Goal: Contribute content: Add original content to the website for others to see

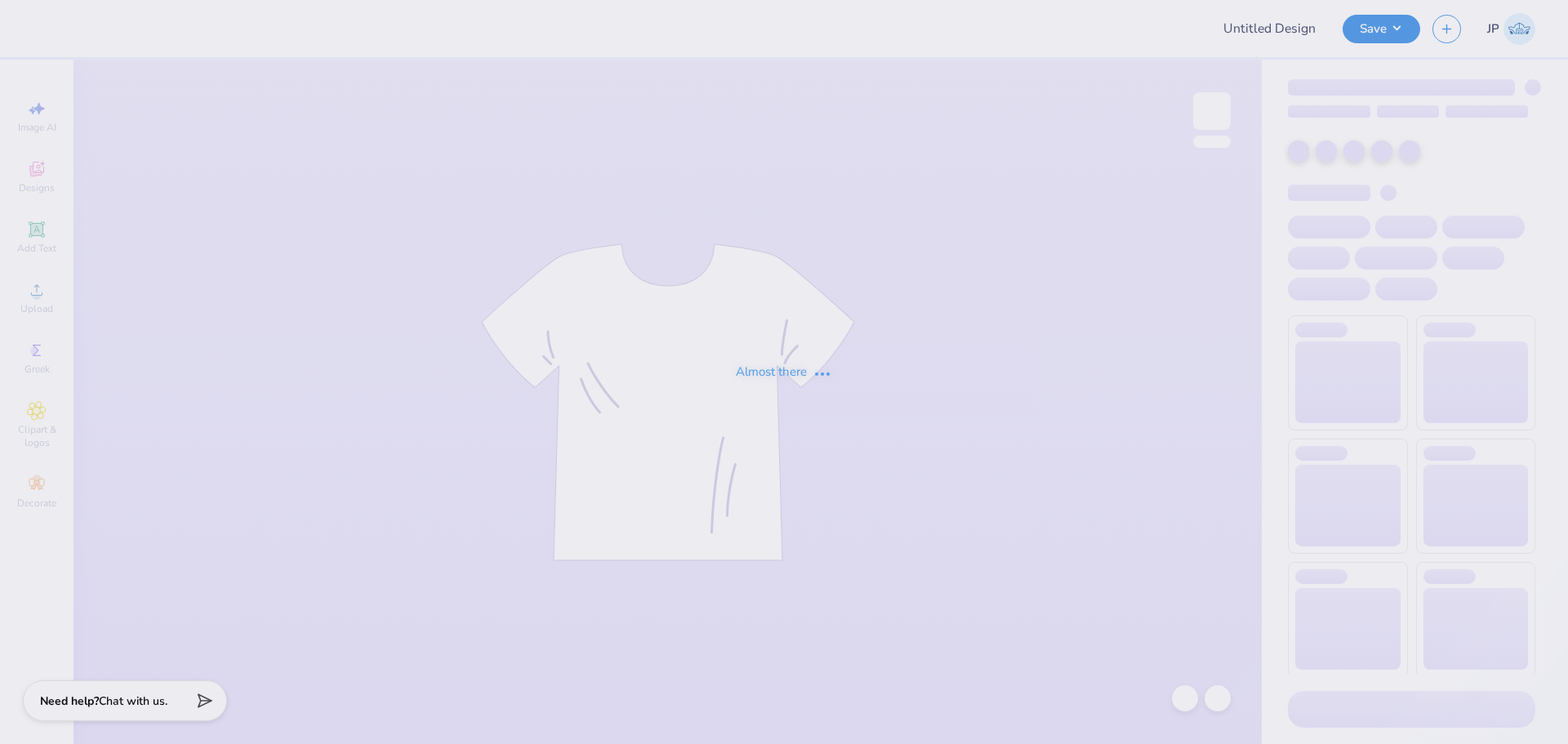
type input "[PERSON_NAME] : [GEOGRAPHIC_DATA][US_STATE]"
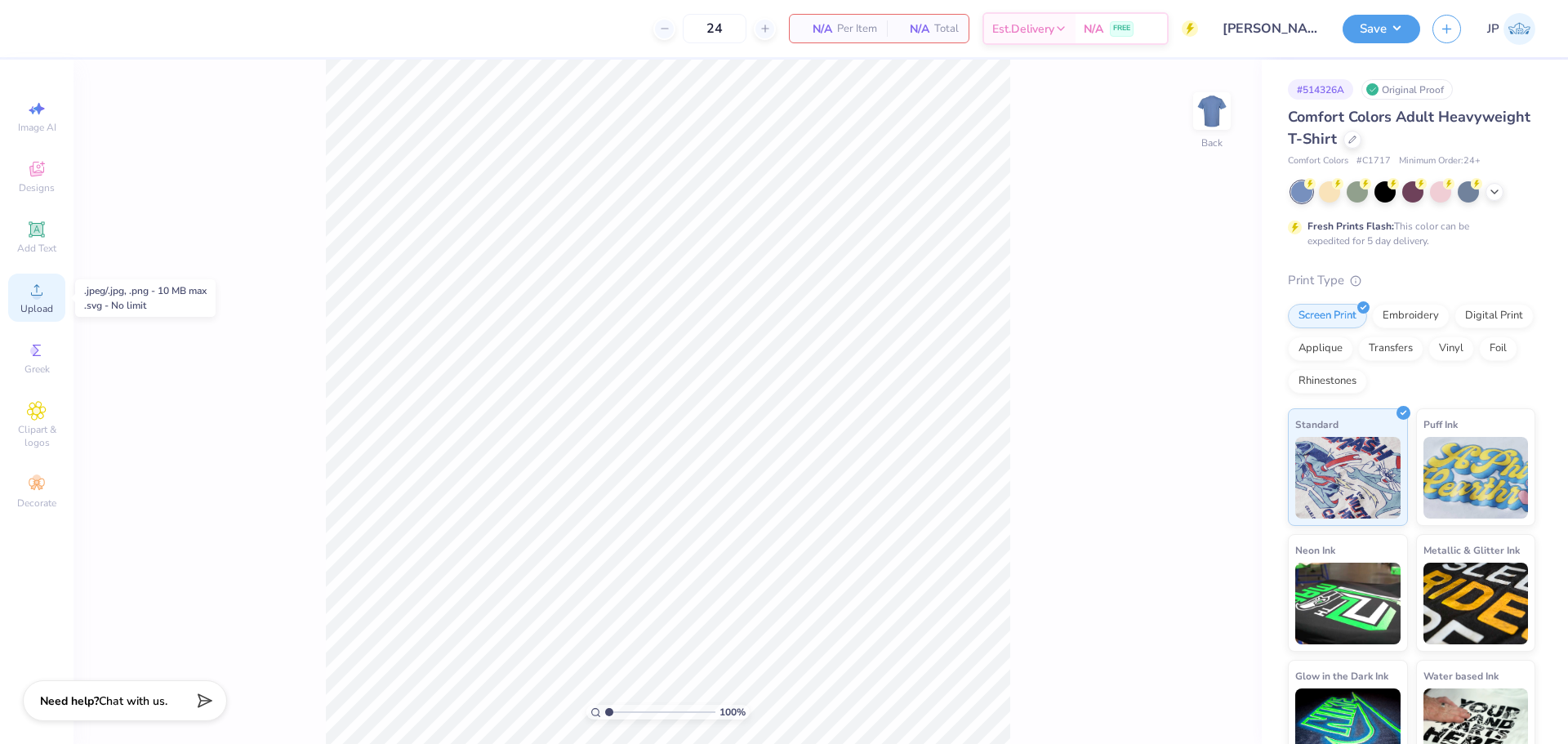
click at [36, 312] on span "Upload" at bounding box center [37, 309] width 33 height 13
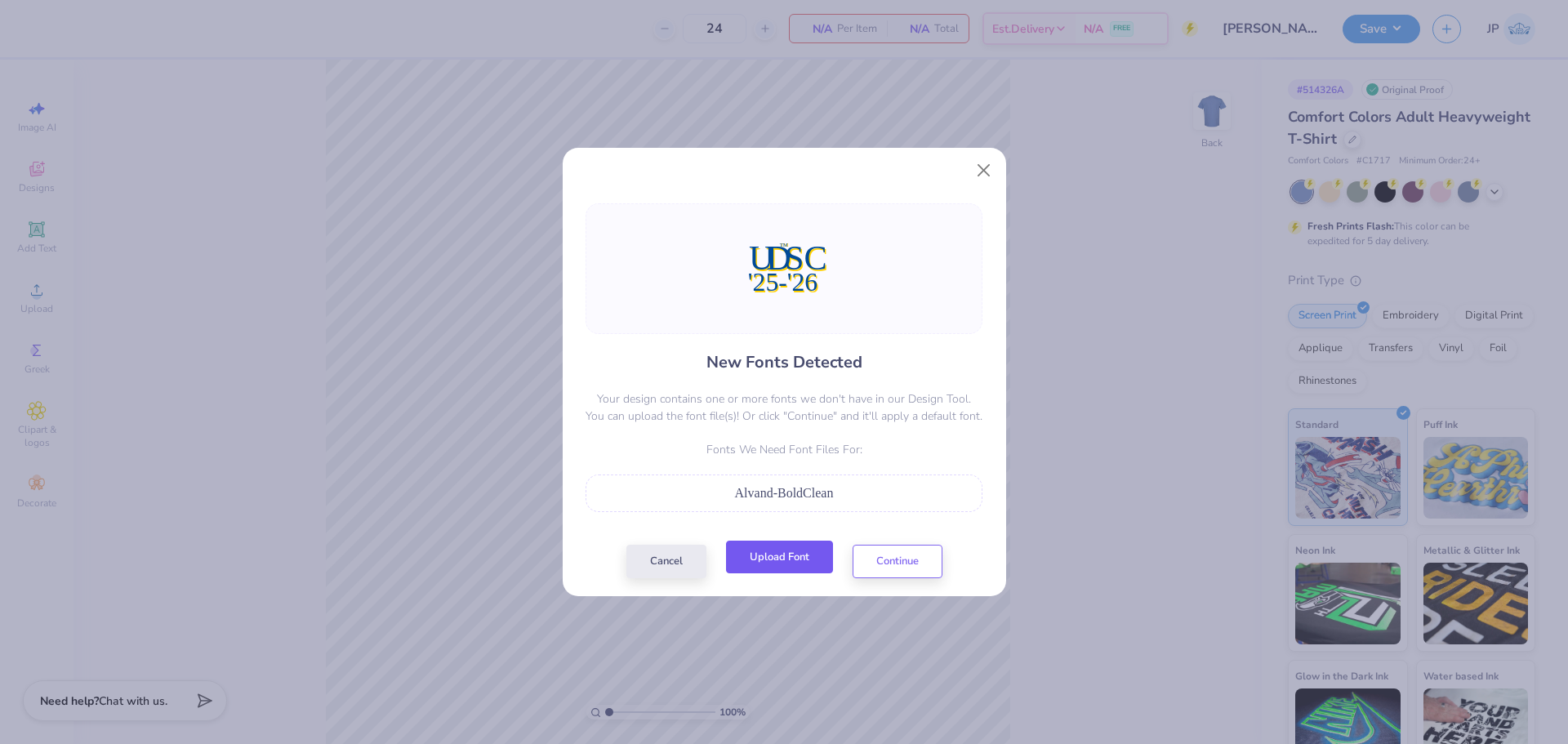
click at [808, 554] on button "Upload Font" at bounding box center [780, 557] width 107 height 33
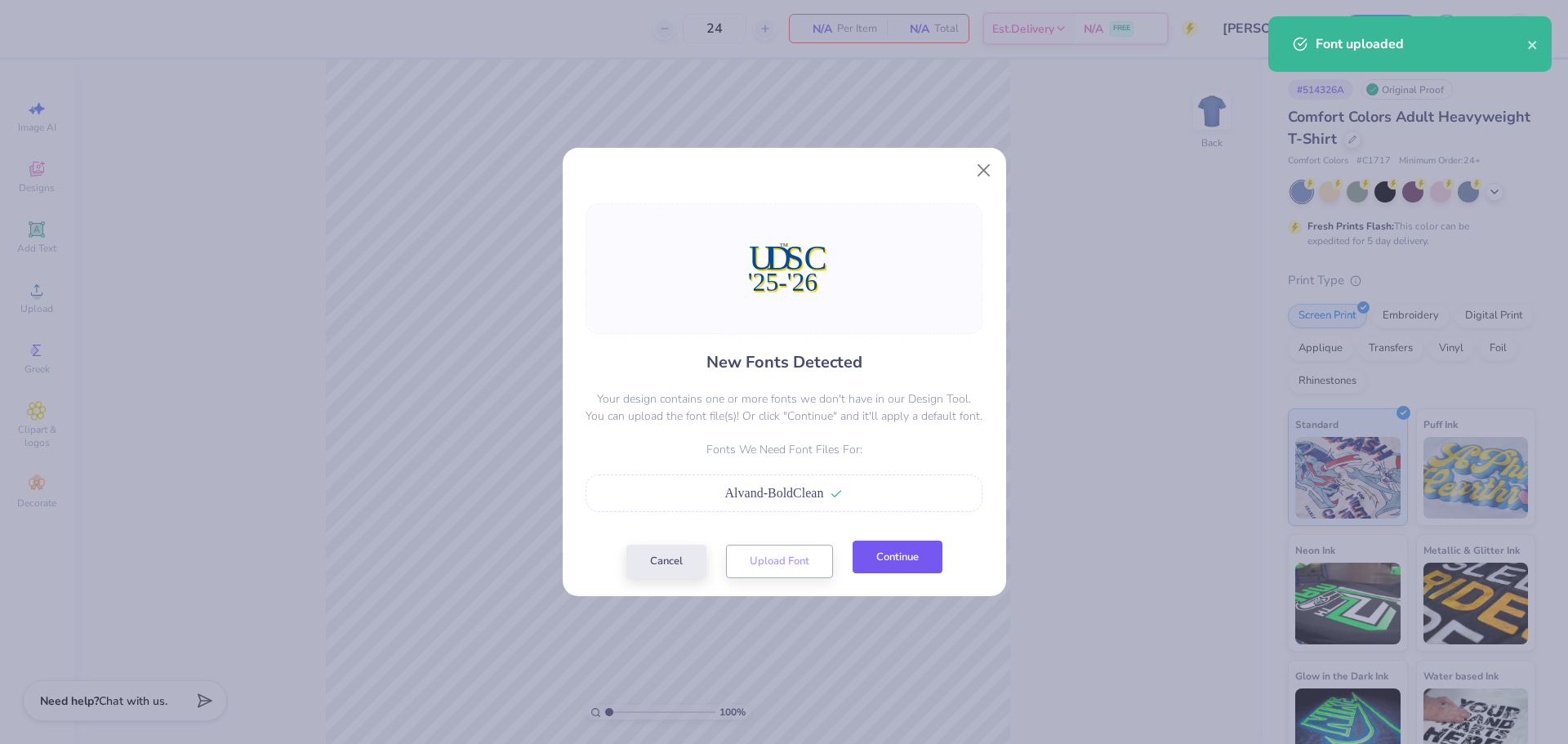
click at [895, 565] on button "Continue" at bounding box center [898, 557] width 89 height 33
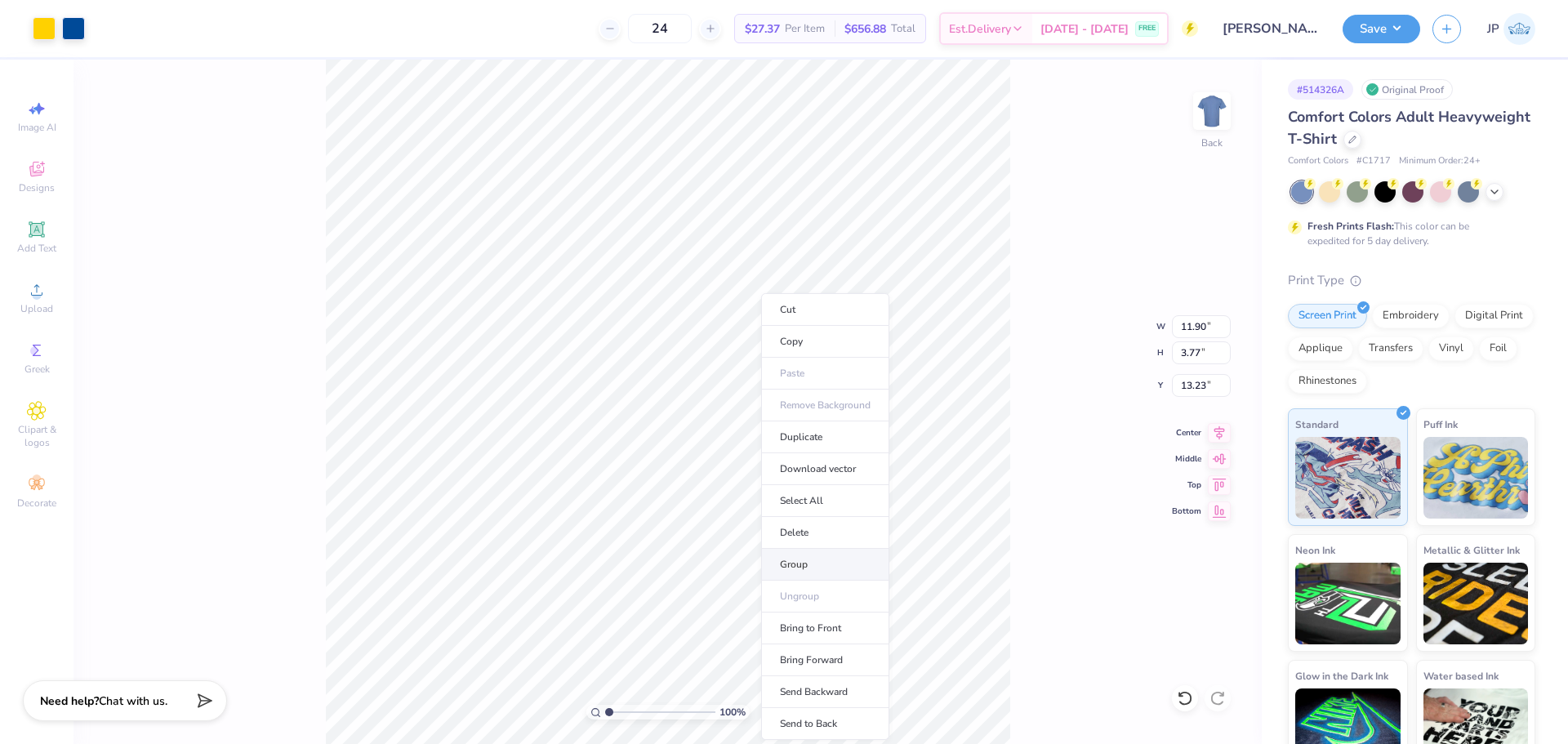
click at [808, 558] on li "Group" at bounding box center [825, 565] width 128 height 32
drag, startPoint x: 1221, startPoint y: 435, endPoint x: 1186, endPoint y: 435, distance: 35.0
click at [1221, 435] on icon at bounding box center [1220, 431] width 11 height 14
click at [773, 559] on li "Group" at bounding box center [796, 565] width 128 height 32
click at [1223, 438] on icon at bounding box center [1220, 431] width 23 height 20
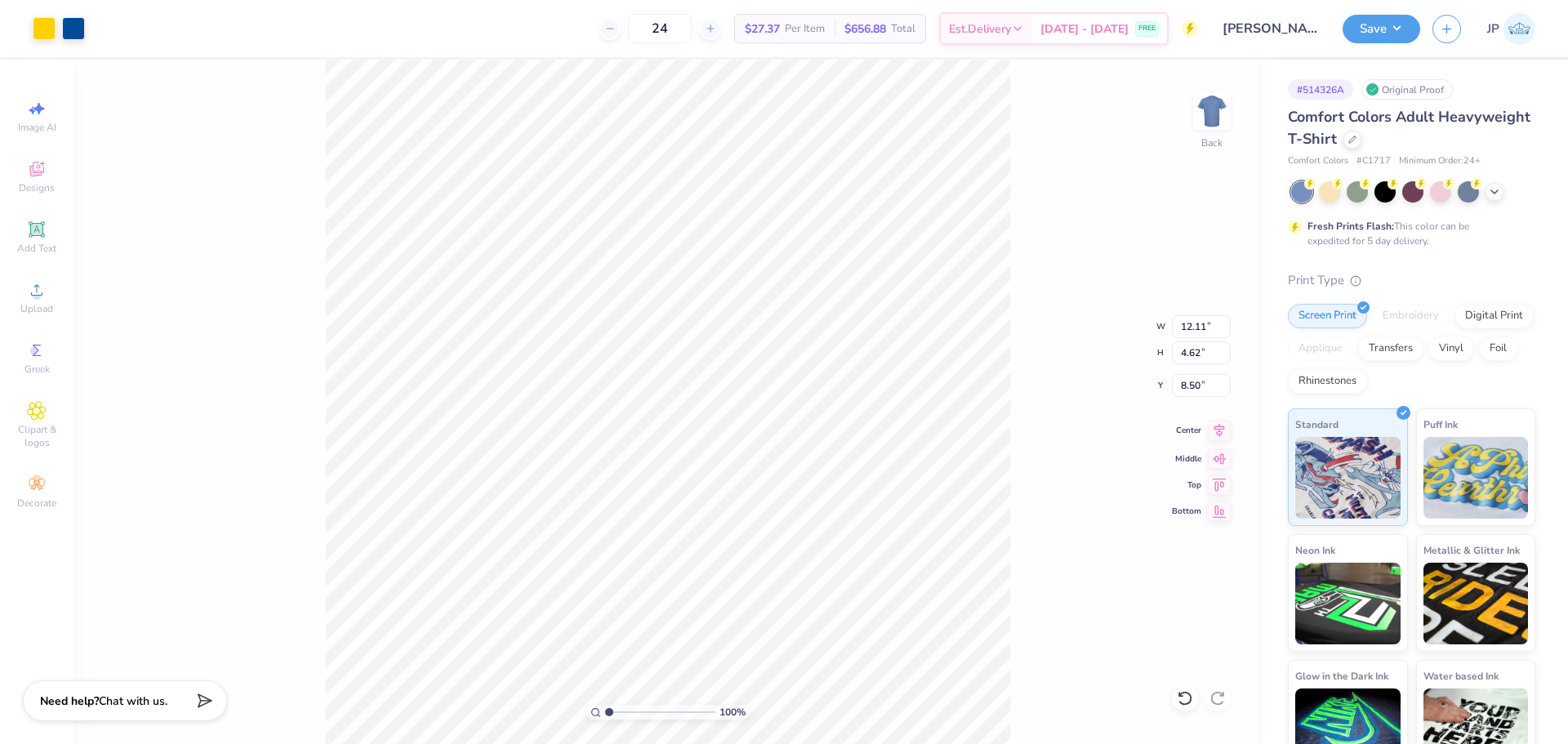
type input "19.29"
type input "11.67"
type input "-6.33"
click at [790, 563] on li "Group" at bounding box center [814, 565] width 128 height 32
click at [1223, 435] on icon at bounding box center [1220, 431] width 23 height 20
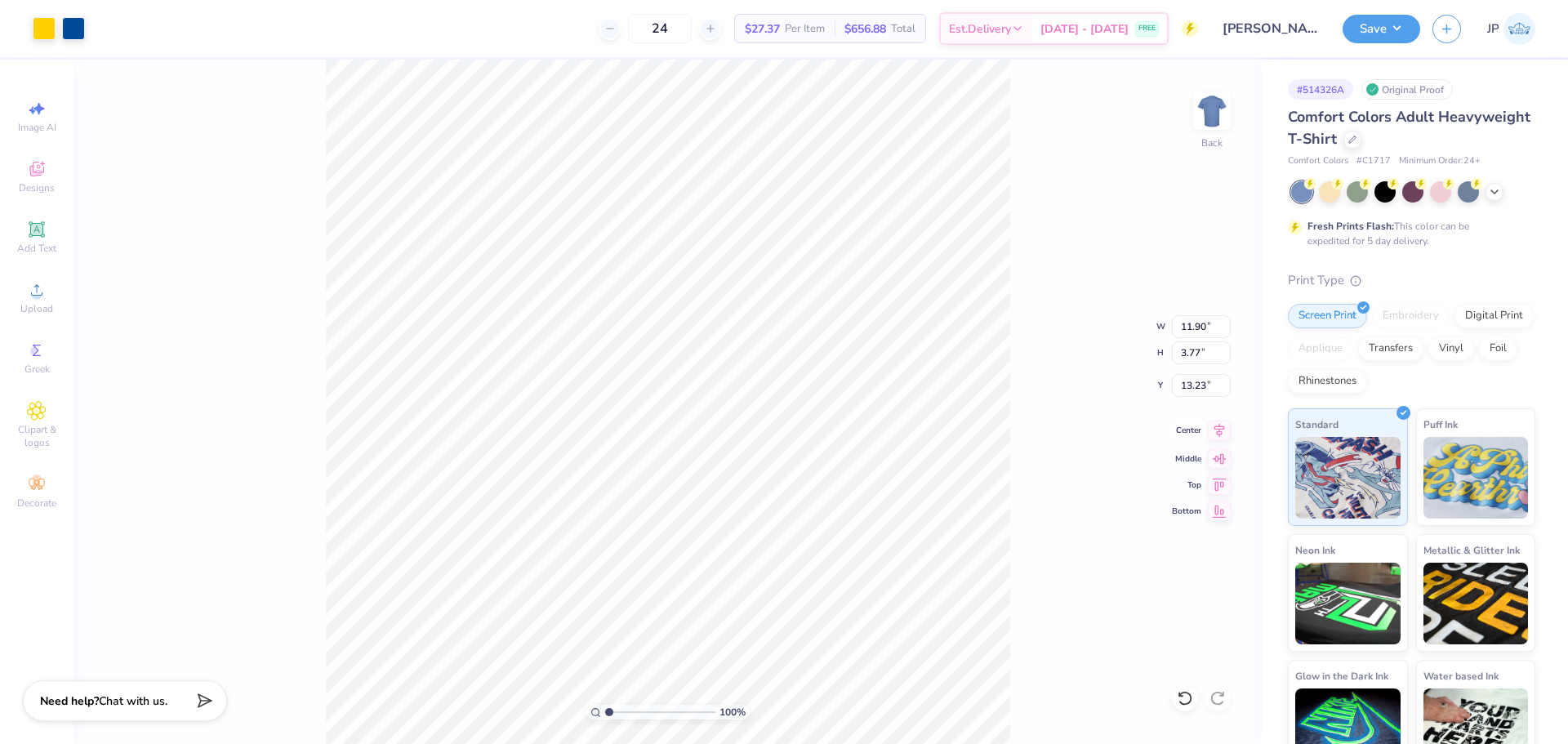
click at [1223, 433] on icon at bounding box center [1220, 431] width 23 height 20
type input "12.11"
type input "4.62"
type input "8.50"
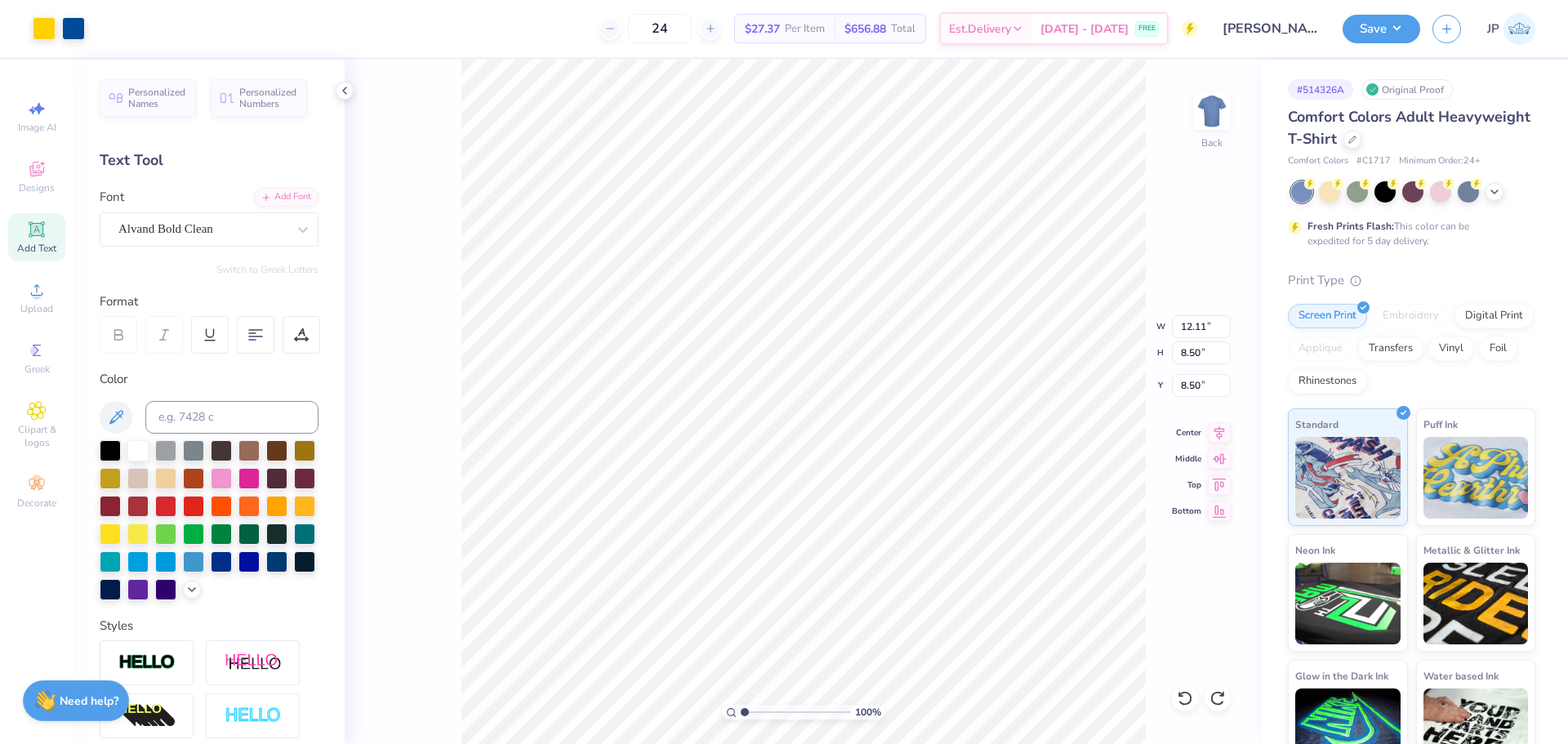
type input "9.59"
click at [828, 559] on li "Group" at bounding box center [843, 565] width 128 height 32
type input "9.21"
click at [933, 565] on li "Group" at bounding box center [947, 565] width 128 height 32
click at [1190, 329] on input "12.11" at bounding box center [1202, 327] width 59 height 23
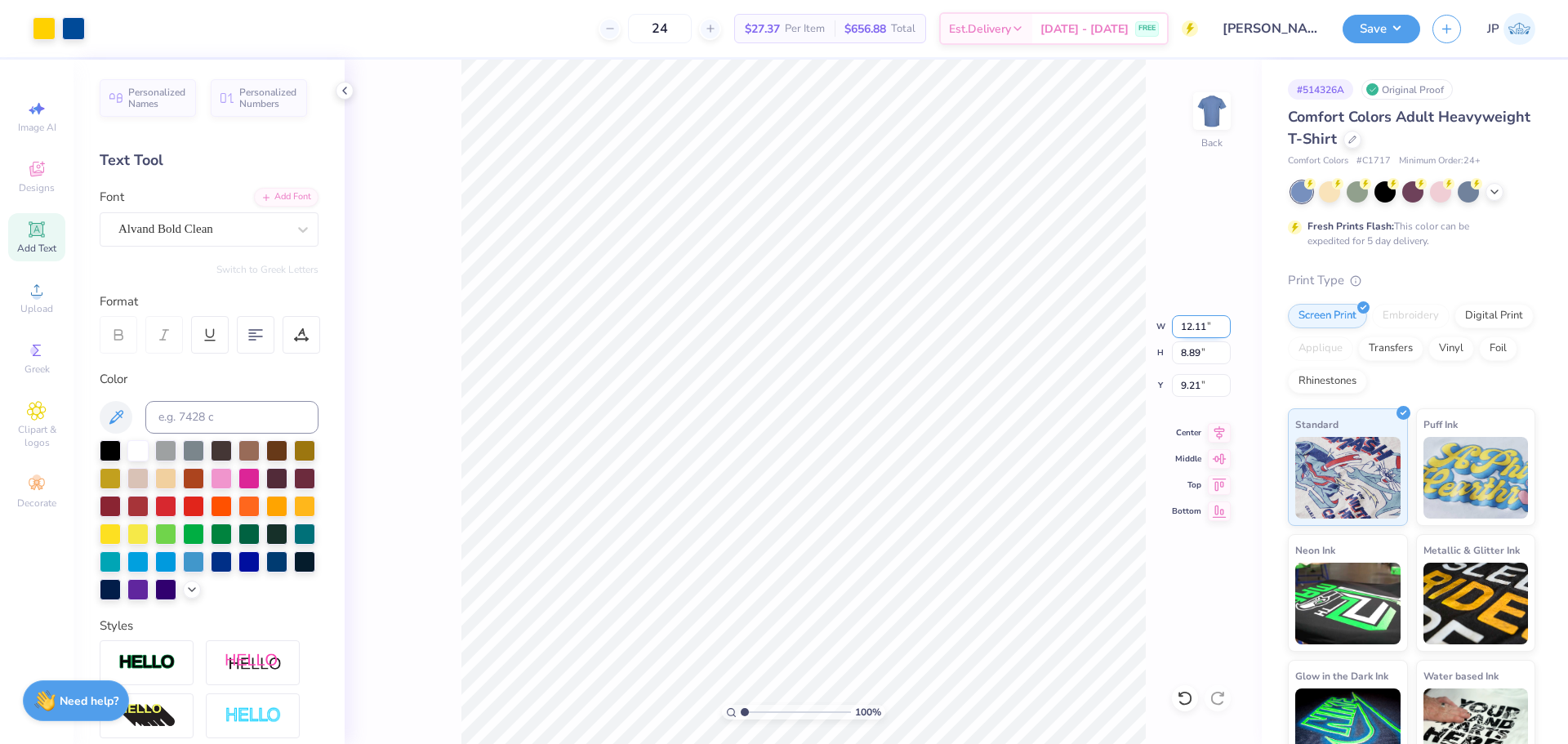
click at [1190, 329] on input "12.11" at bounding box center [1202, 327] width 59 height 23
type input "3.50"
type input "2.57"
type input "3.00"
click at [1214, 101] on img at bounding box center [1212, 111] width 65 height 65
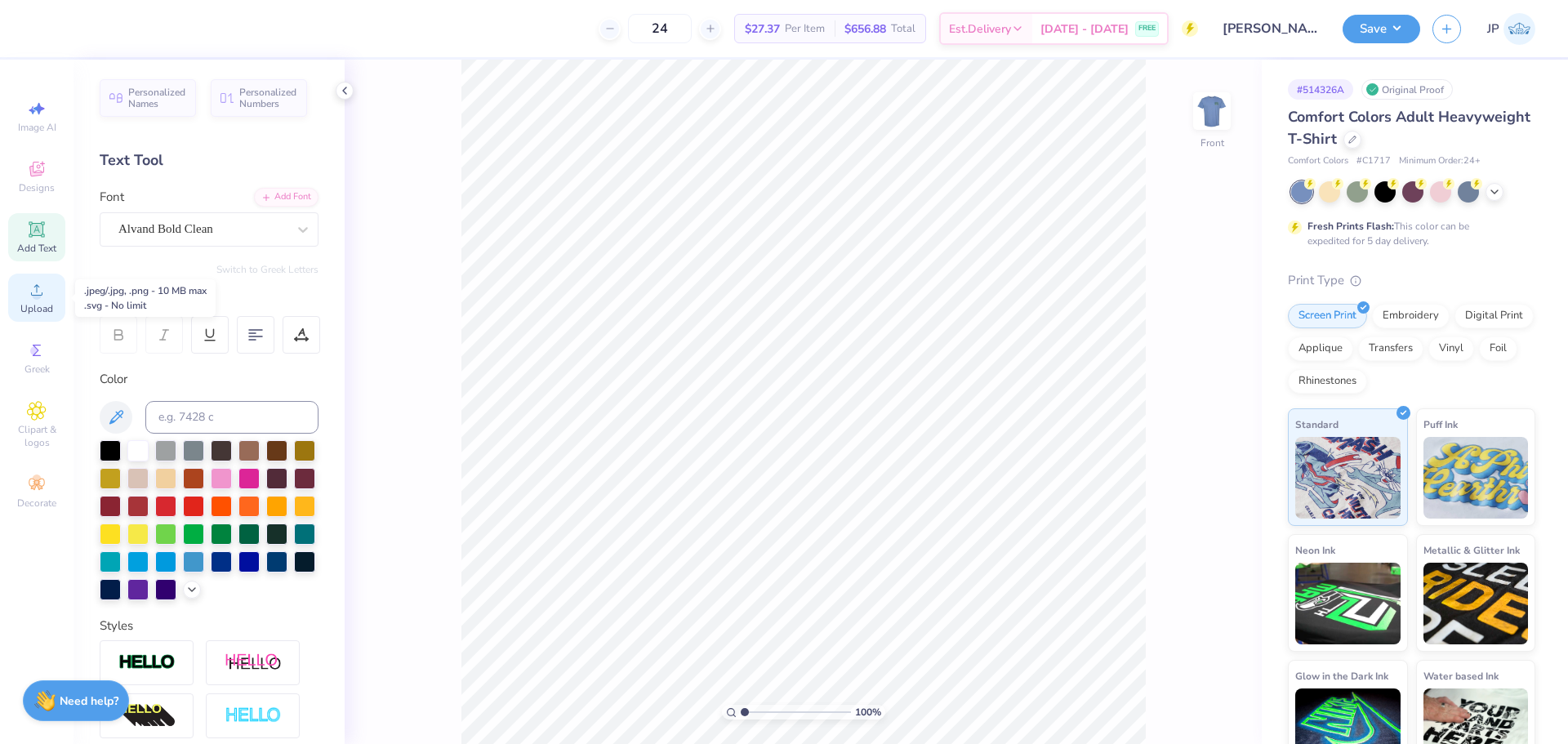
click at [23, 289] on div "Upload" at bounding box center [37, 298] width 57 height 48
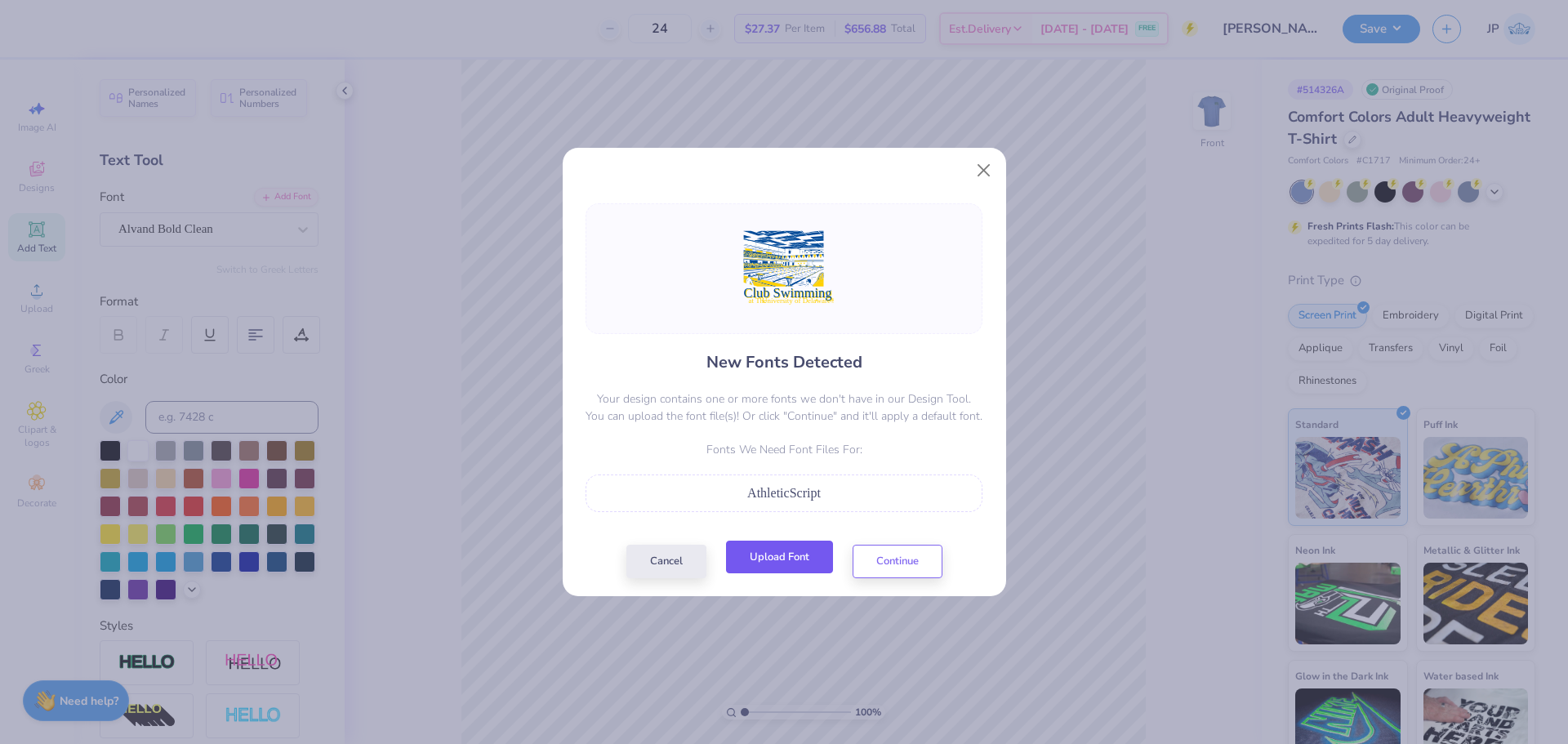
click at [808, 552] on button "Upload Font" at bounding box center [780, 557] width 107 height 33
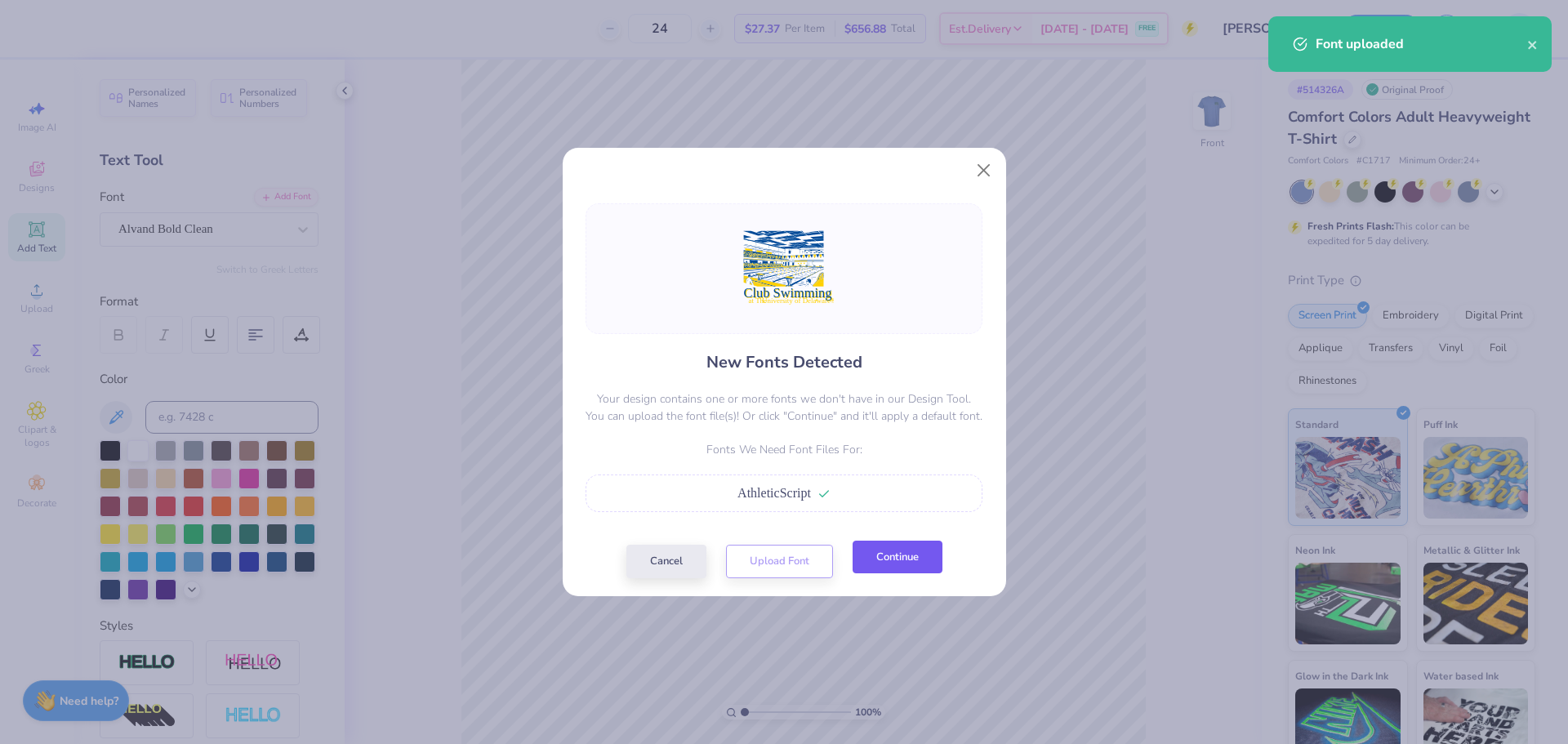
click at [897, 565] on button "Continue" at bounding box center [898, 557] width 89 height 33
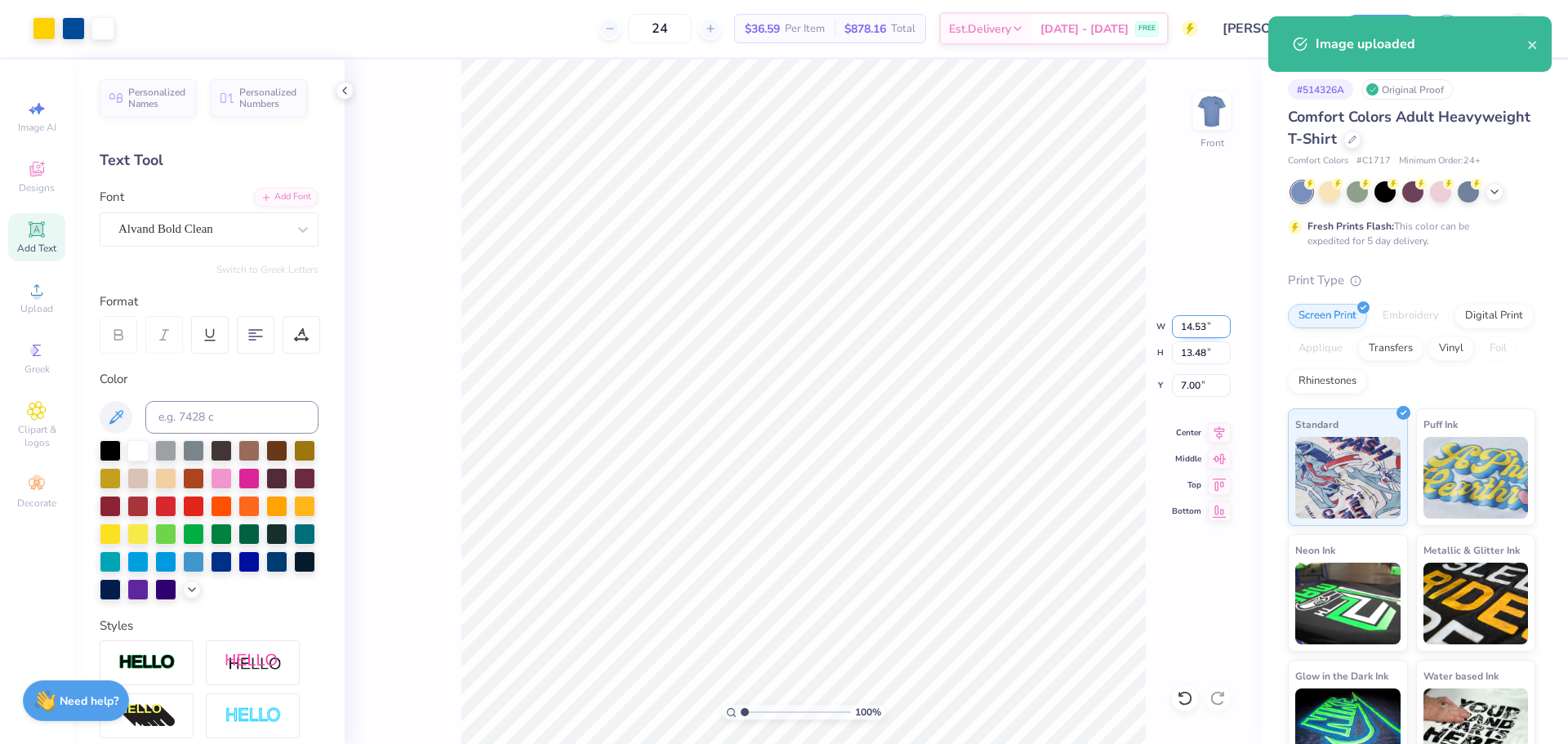
click at [1201, 328] on input "14.53" at bounding box center [1202, 327] width 59 height 23
click at [1199, 328] on input "14.53" at bounding box center [1202, 327] width 59 height 23
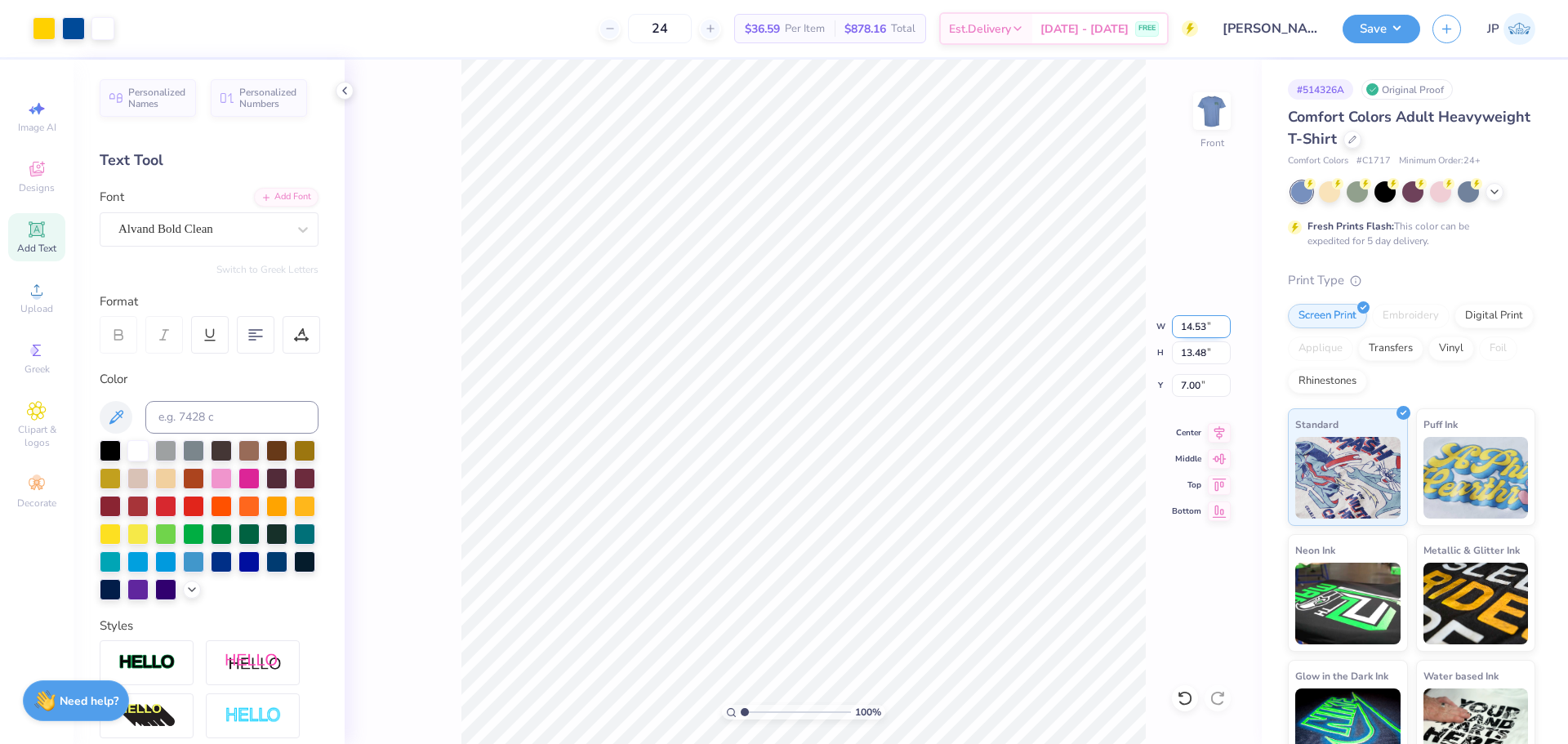
click at [1196, 328] on input "14.53" at bounding box center [1202, 327] width 59 height 23
type input "12.00"
type input "11.13"
click at [1194, 391] on input "8.18" at bounding box center [1202, 386] width 59 height 23
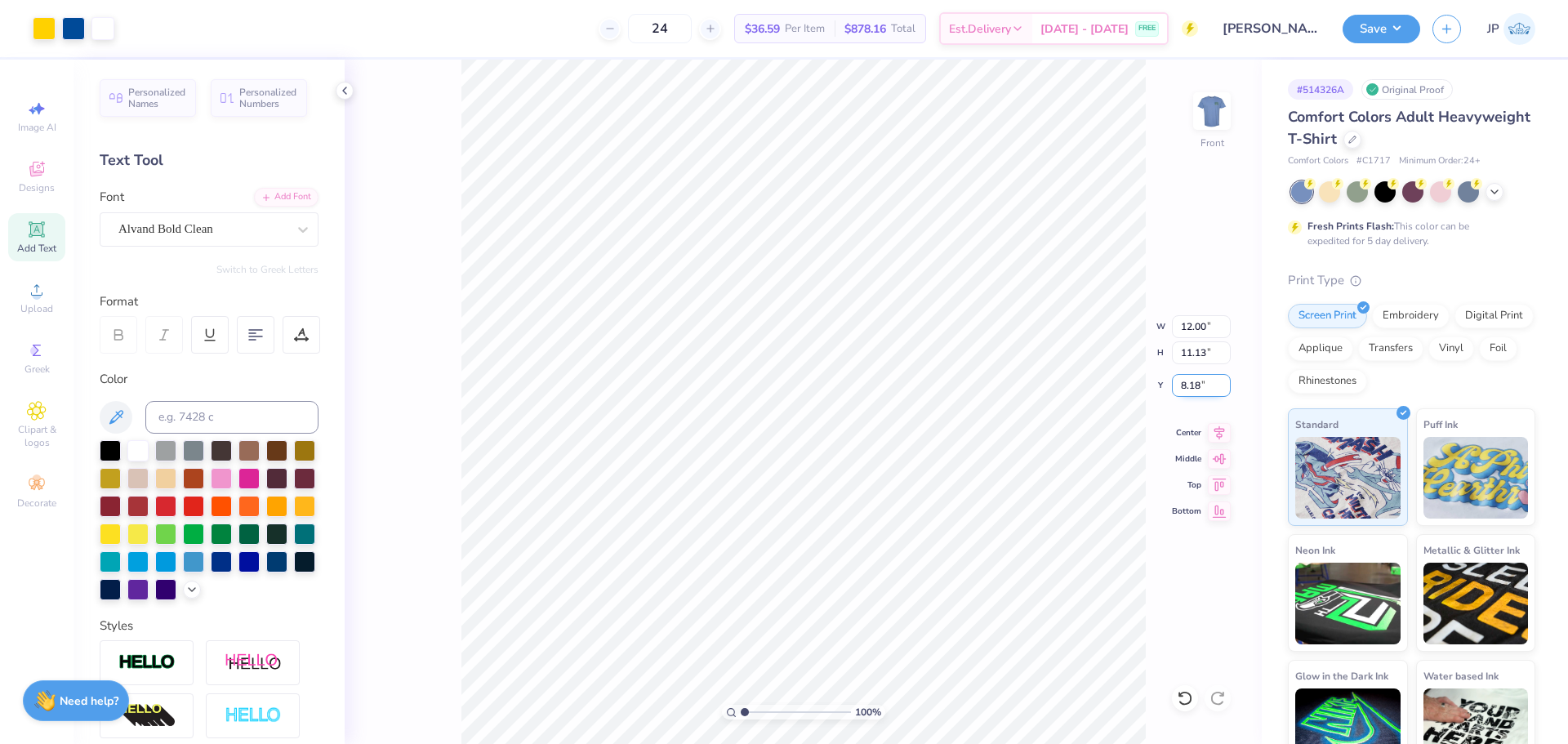
click at [1194, 391] on input "8.18" at bounding box center [1202, 386] width 59 height 23
type input "3.00"
drag, startPoint x: 747, startPoint y: 710, endPoint x: 811, endPoint y: 706, distance: 64.1
type input "7.07"
click at [811, 706] on input "range" at bounding box center [796, 713] width 110 height 14
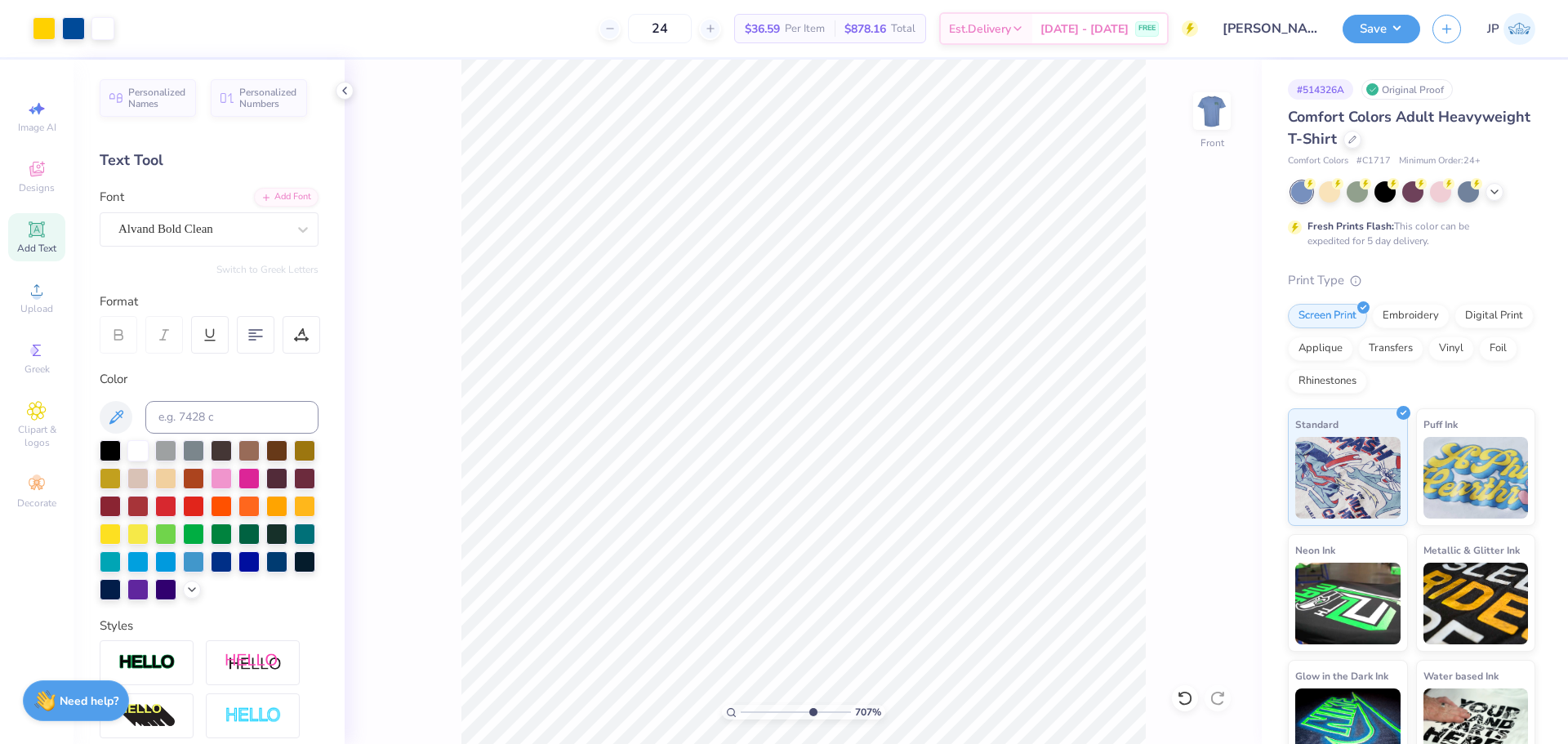
click at [449, 571] on div "707 % Front" at bounding box center [803, 402] width 917 height 685
type input "0.30"
type input "13.31"
drag, startPoint x: 813, startPoint y: 706, endPoint x: 499, endPoint y: 656, distance: 318.0
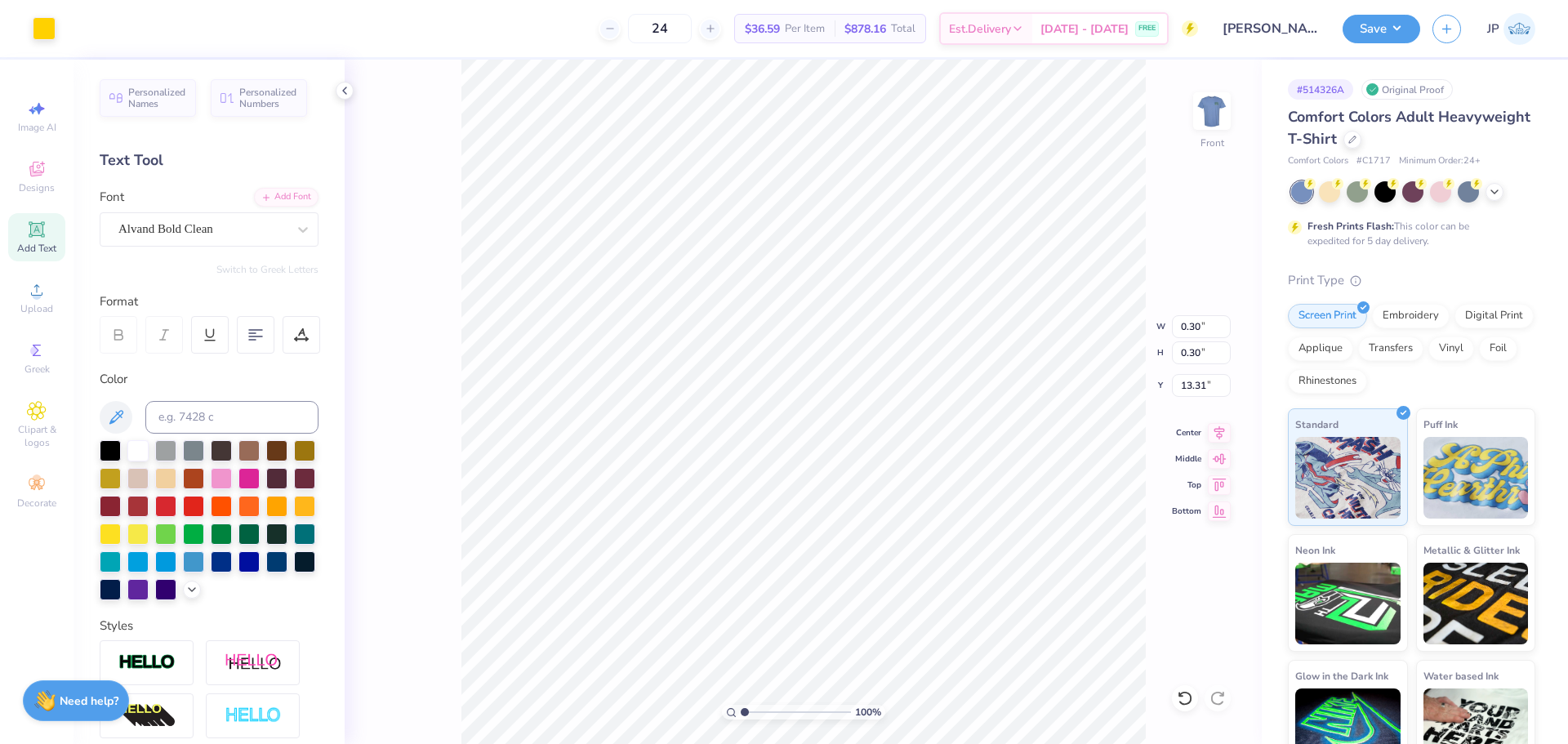
click at [741, 706] on input "range" at bounding box center [796, 713] width 110 height 14
type input "1.93"
click at [754, 712] on input "range" at bounding box center [796, 713] width 110 height 14
type input "11.83"
type input "2.58"
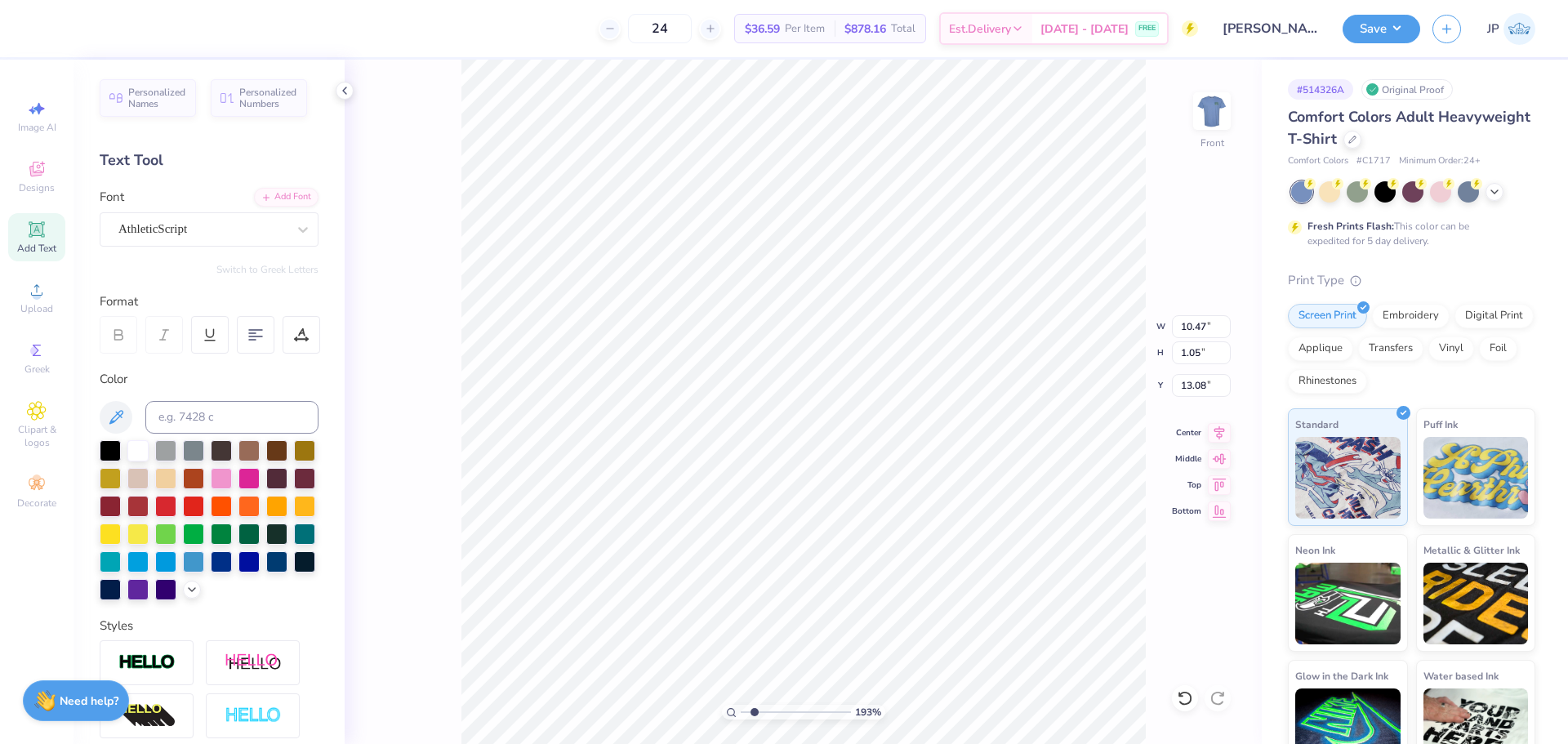
type input "11.55"
type input "10.77"
type input "1.05"
type input "13.08"
click at [1011, 556] on li "Group" at bounding box center [1041, 565] width 128 height 32
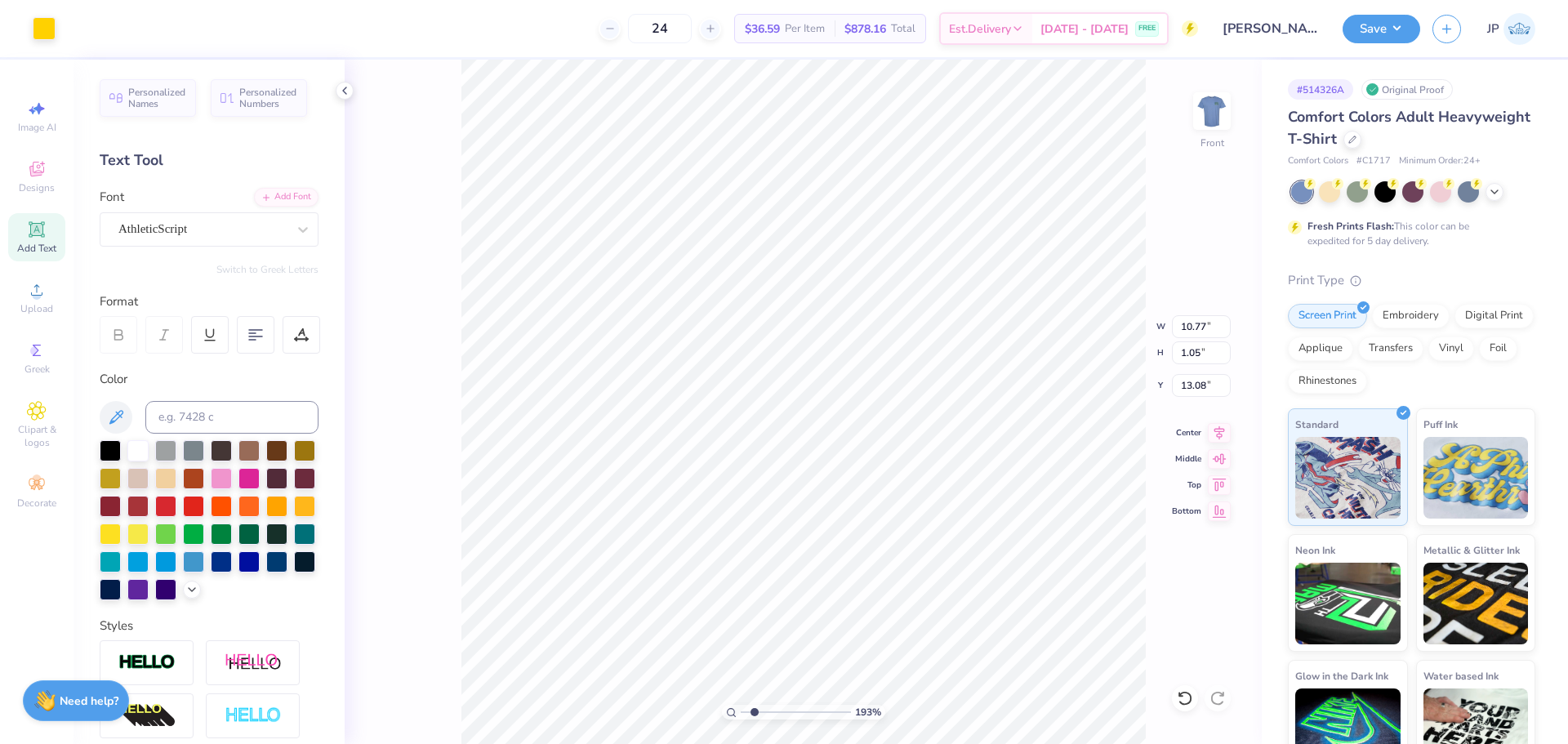
type input "10.78"
type input "1.06"
click at [1216, 437] on icon at bounding box center [1220, 431] width 23 height 20
type input "11.83"
type input "1.44"
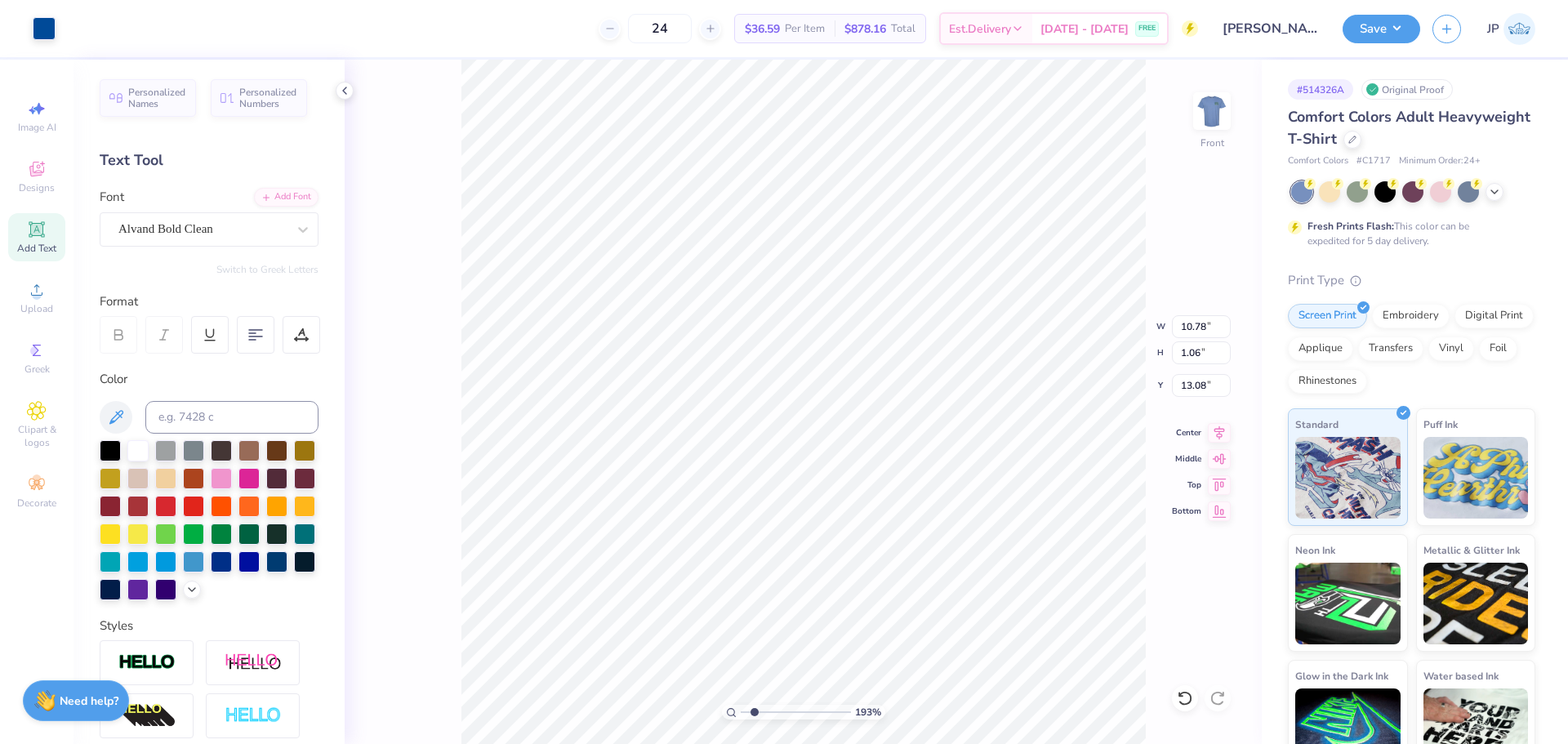
type input "11.55"
drag, startPoint x: 754, startPoint y: 711, endPoint x: 734, endPoint y: 707, distance: 20.4
click at [741, 707] on input "range" at bounding box center [796, 713] width 110 height 14
click at [849, 564] on li "Group" at bounding box center [868, 565] width 128 height 32
click at [1374, 27] on button "Save" at bounding box center [1381, 27] width 78 height 29
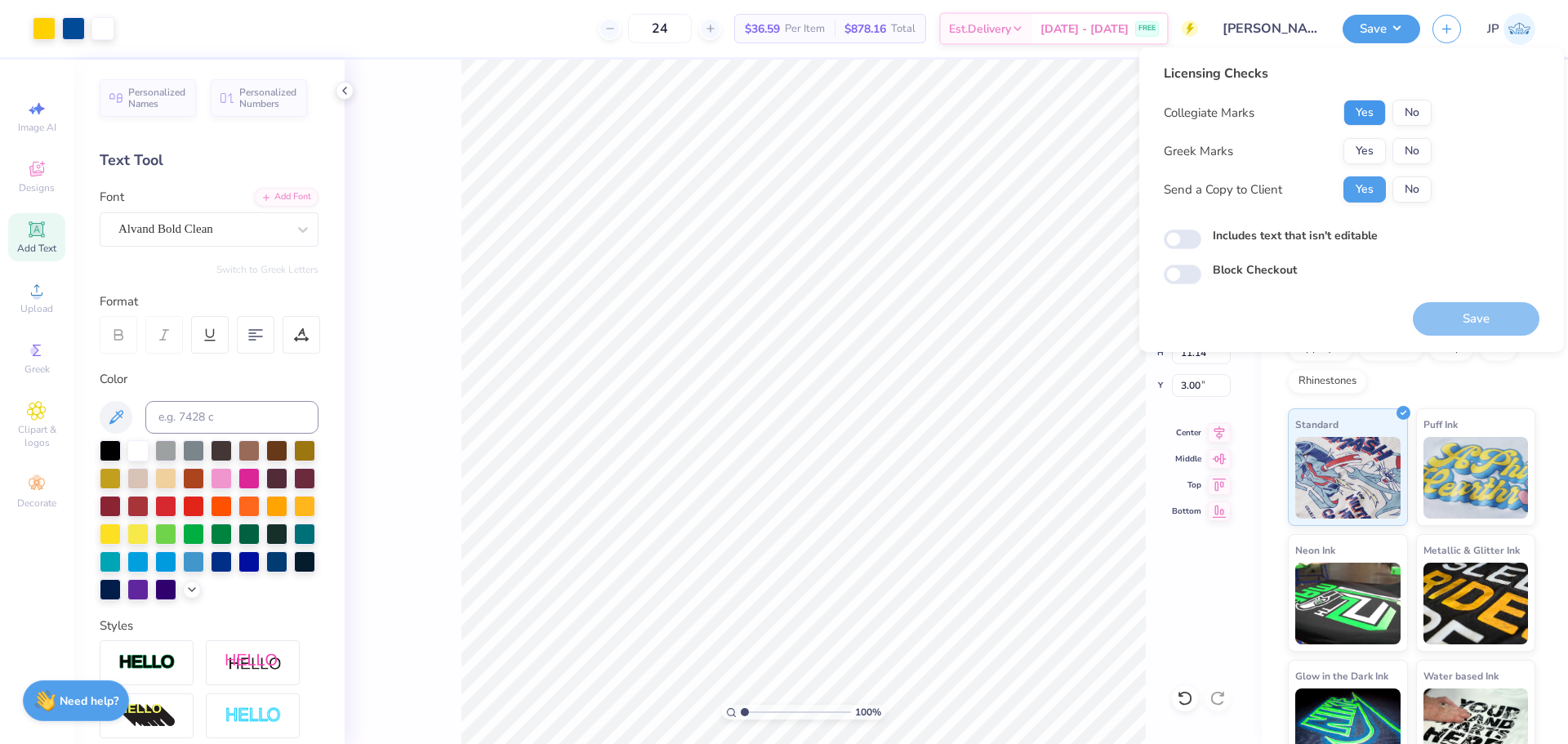
click at [1361, 116] on button "Yes" at bounding box center [1364, 112] width 42 height 26
click at [1398, 153] on button "No" at bounding box center [1412, 150] width 39 height 26
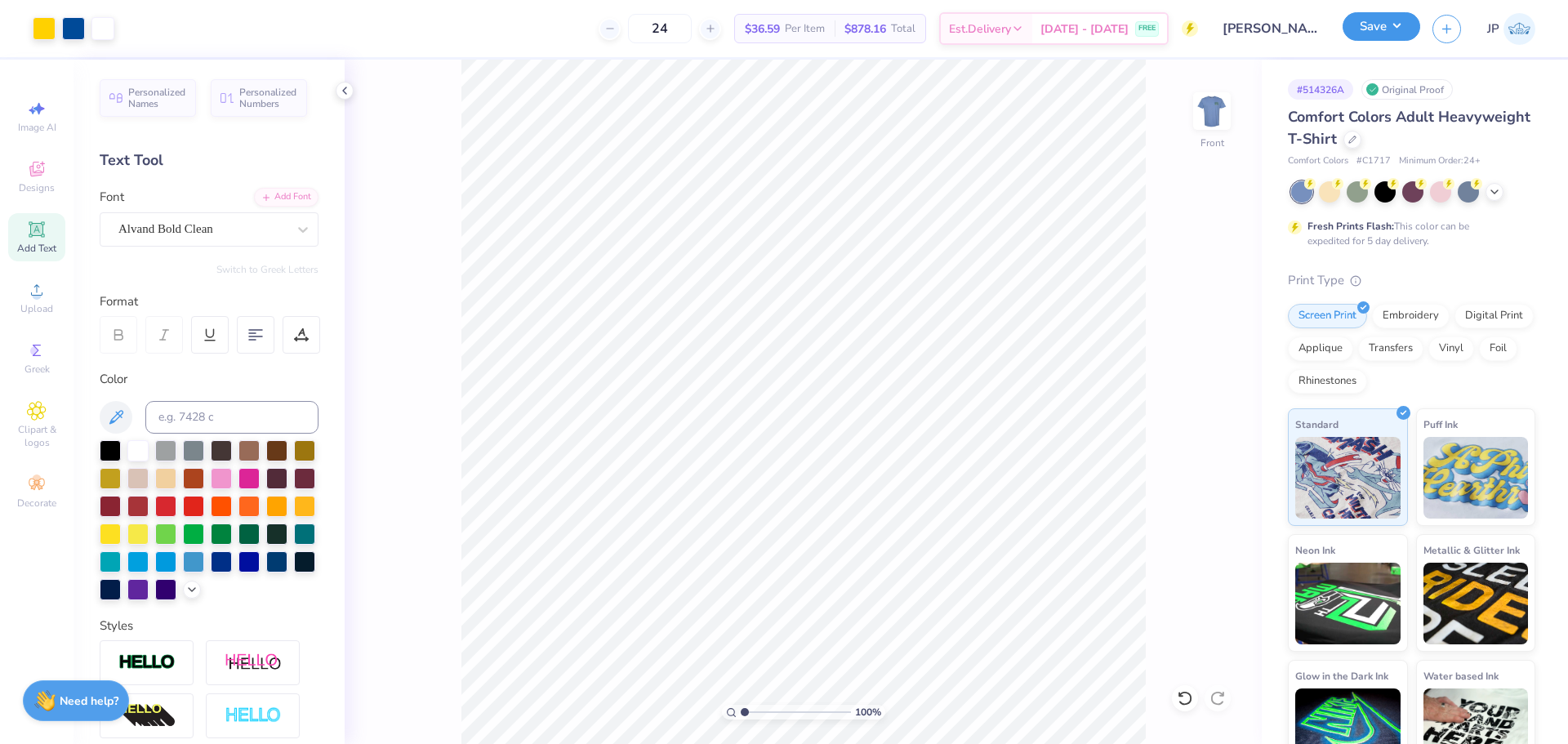
click at [1397, 25] on button "Save" at bounding box center [1381, 27] width 78 height 29
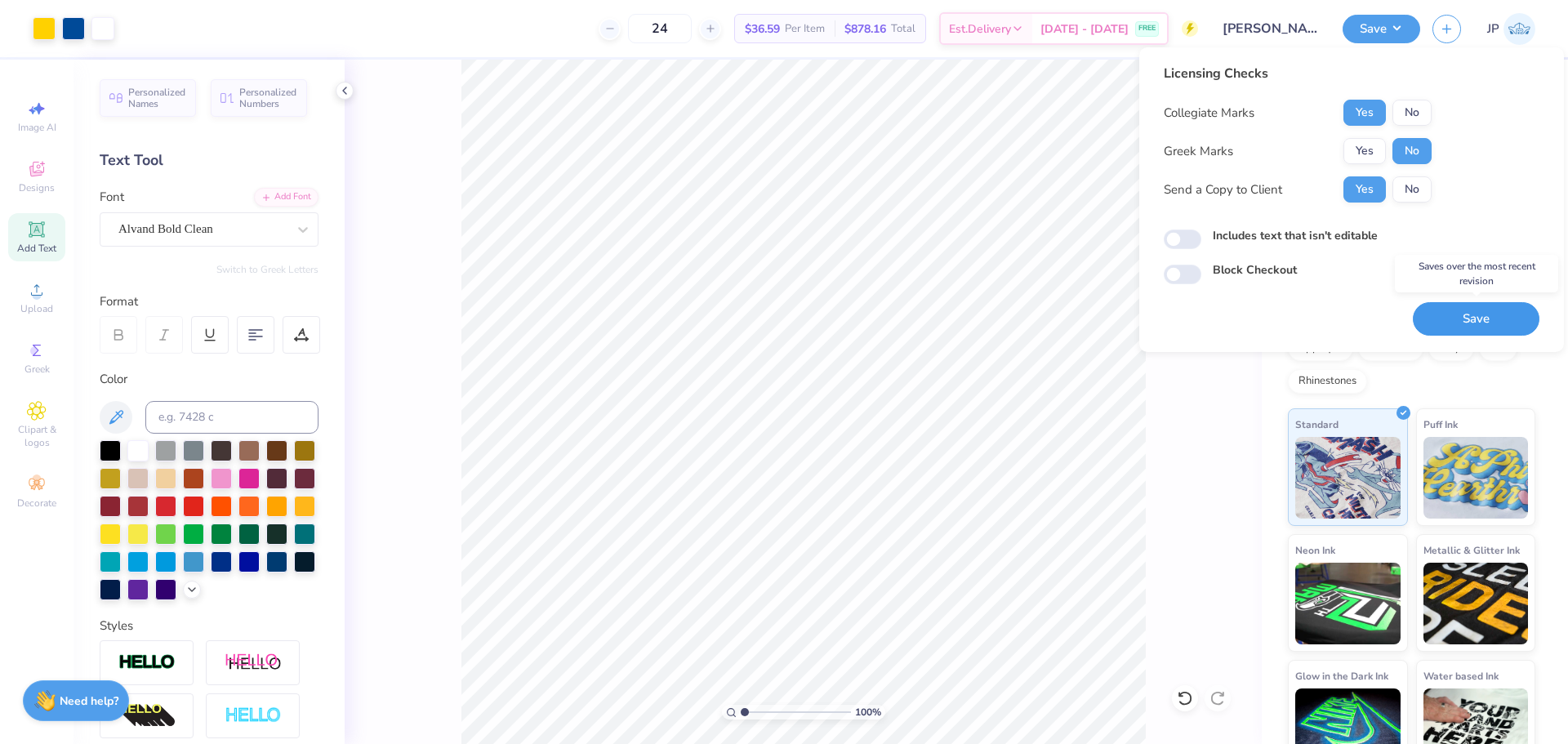
click at [1471, 321] on button "Save" at bounding box center [1476, 319] width 126 height 33
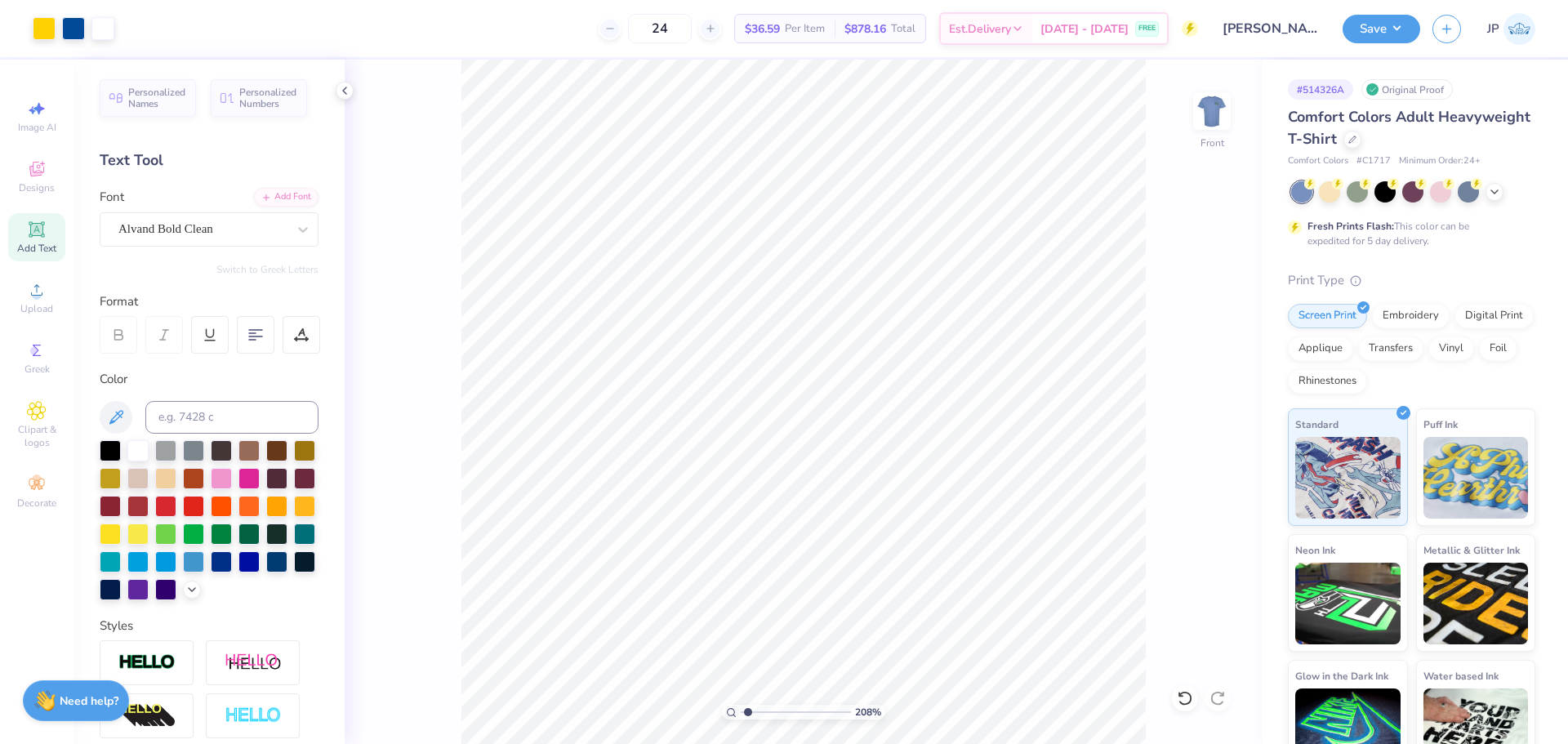
type input "1"
drag, startPoint x: 754, startPoint y: 714, endPoint x: 728, endPoint y: 696, distance: 31.6
click at [741, 706] on input "range" at bounding box center [796, 713] width 110 height 14
